Goal: Navigation & Orientation: Find specific page/section

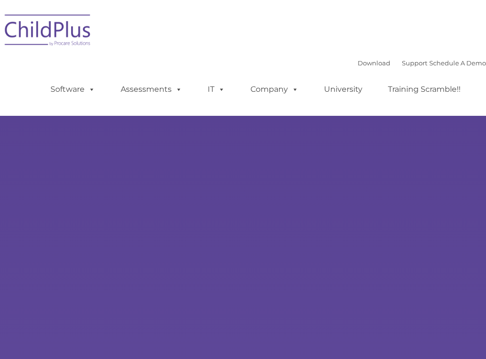
select select "MEDIUM"
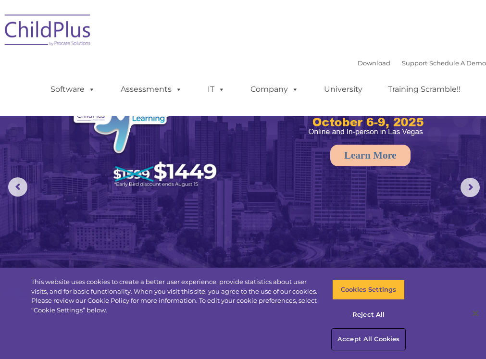
click at [371, 340] on button "Accept All Cookies" at bounding box center [368, 339] width 73 height 20
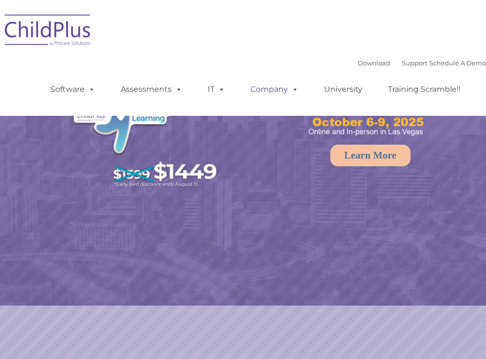
select select "MEDIUM"
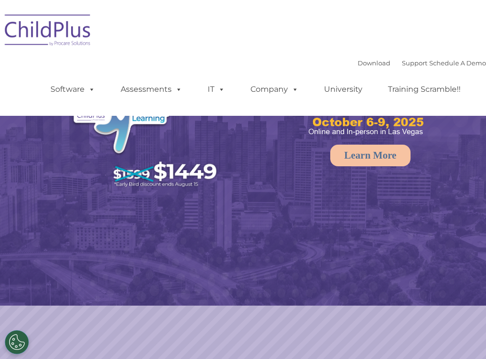
select select "MEDIUM"
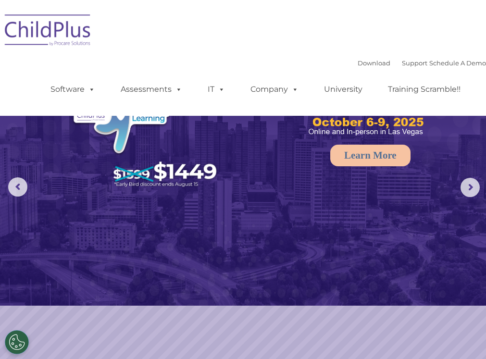
click at [214, 34] on div "Download Support | Schedule A Demo  MENU MENU Software ChildPlus: The original…" at bounding box center [243, 57] width 486 height 101
click at [69, 32] on img at bounding box center [48, 32] width 96 height 48
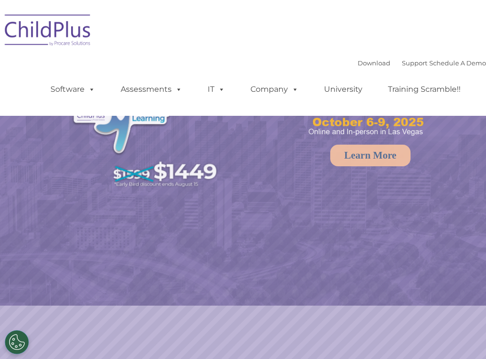
select select "MEDIUM"
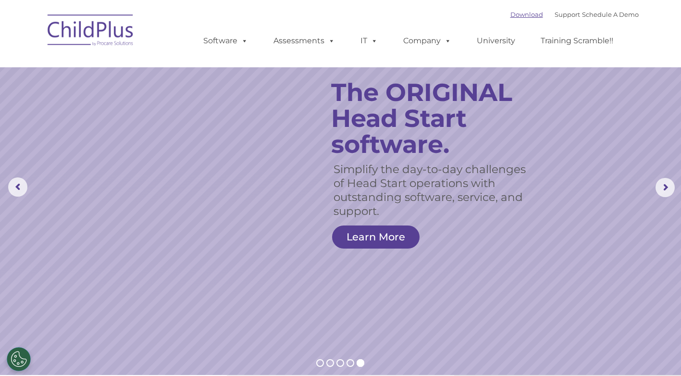
click at [485, 15] on link "Download" at bounding box center [526, 15] width 33 height 8
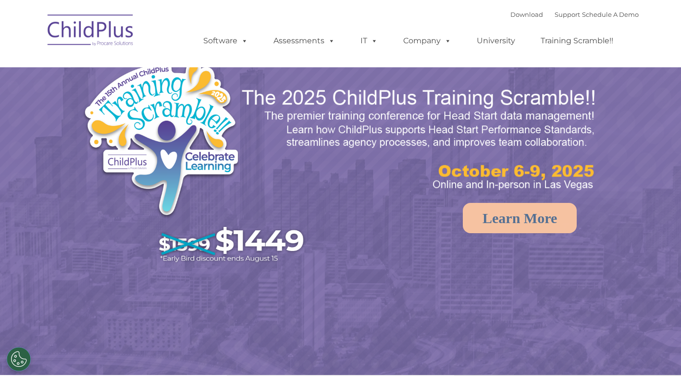
select select "MEDIUM"
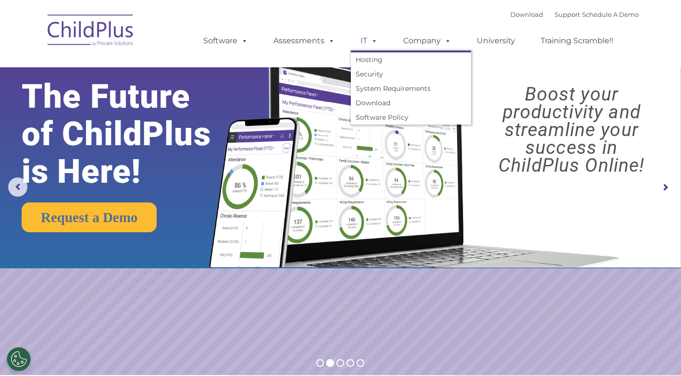
click at [373, 41] on span at bounding box center [372, 40] width 11 height 9
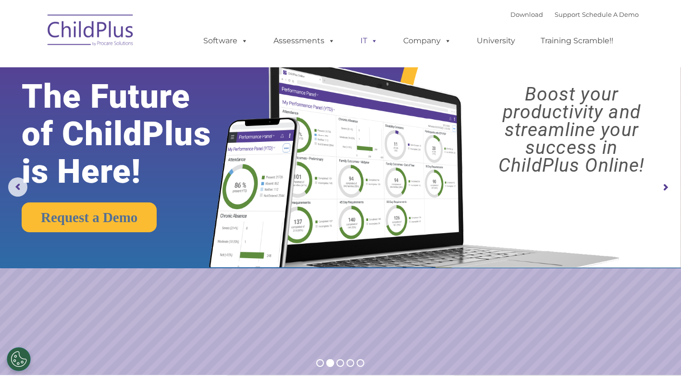
click at [374, 39] on span at bounding box center [372, 40] width 11 height 9
